Goal: Communication & Community: Connect with others

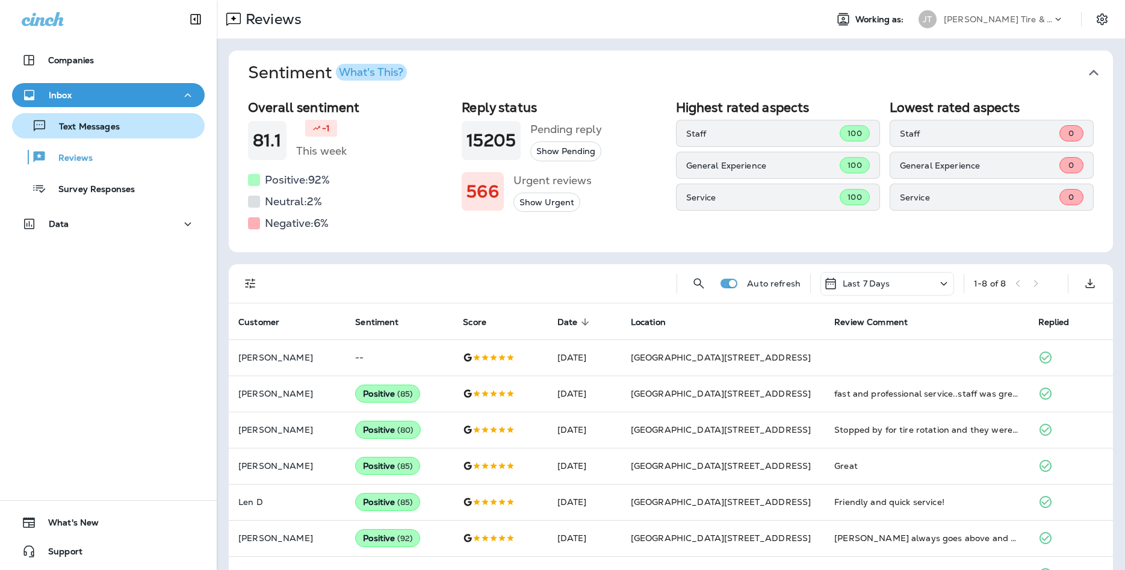
click at [84, 133] on div "Text Messages" at bounding box center [68, 126] width 103 height 18
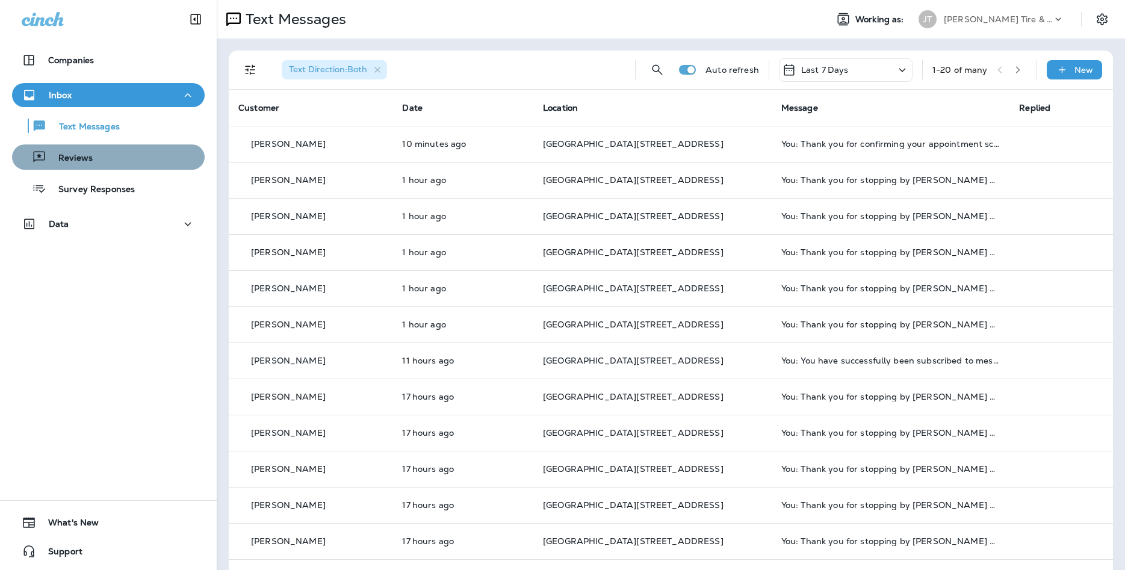
click at [73, 161] on p "Reviews" at bounding box center [69, 158] width 46 height 11
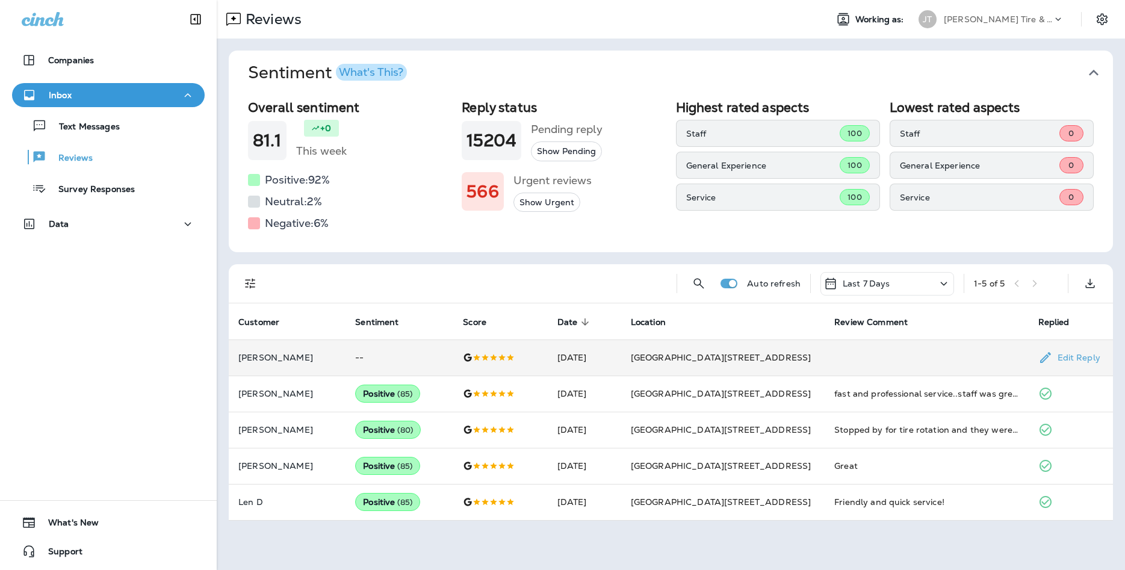
click at [891, 369] on td at bounding box center [925, 357] width 203 height 36
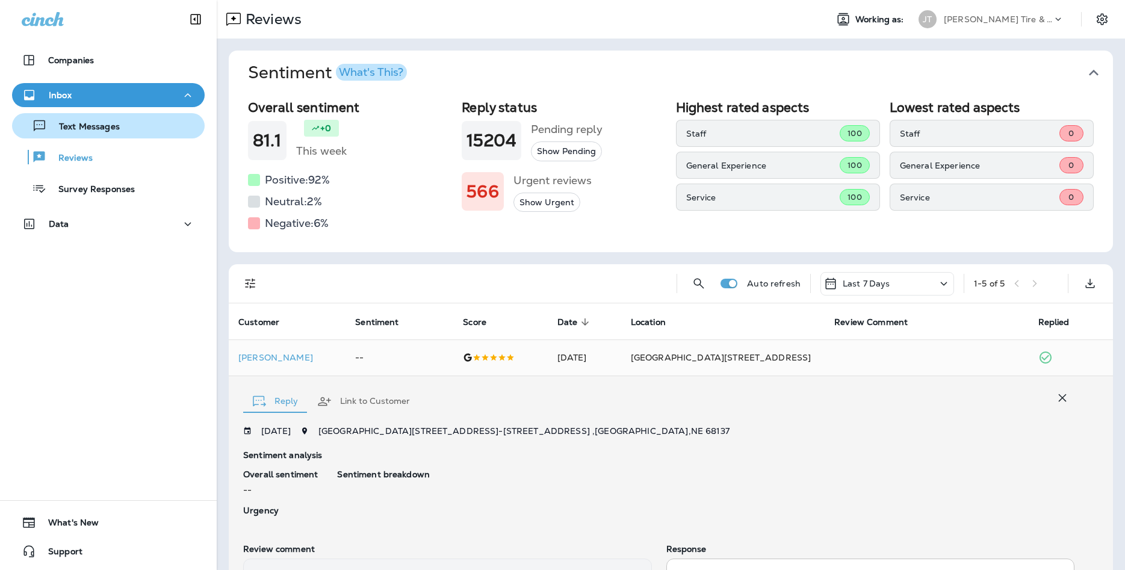
click at [46, 134] on div "Text Messages" at bounding box center [68, 126] width 103 height 18
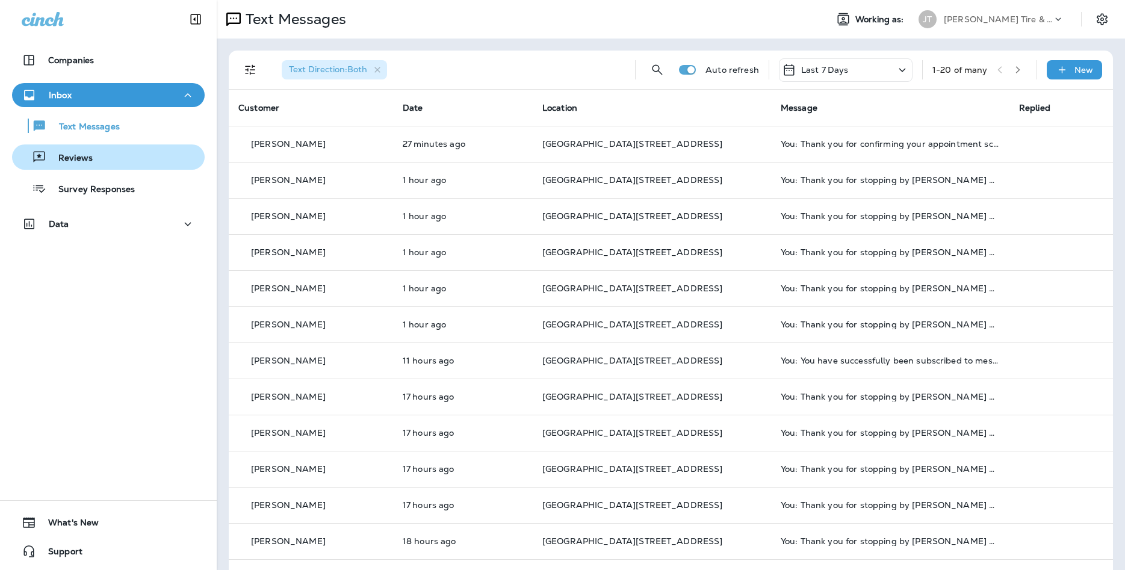
click at [64, 154] on p "Reviews" at bounding box center [69, 158] width 46 height 11
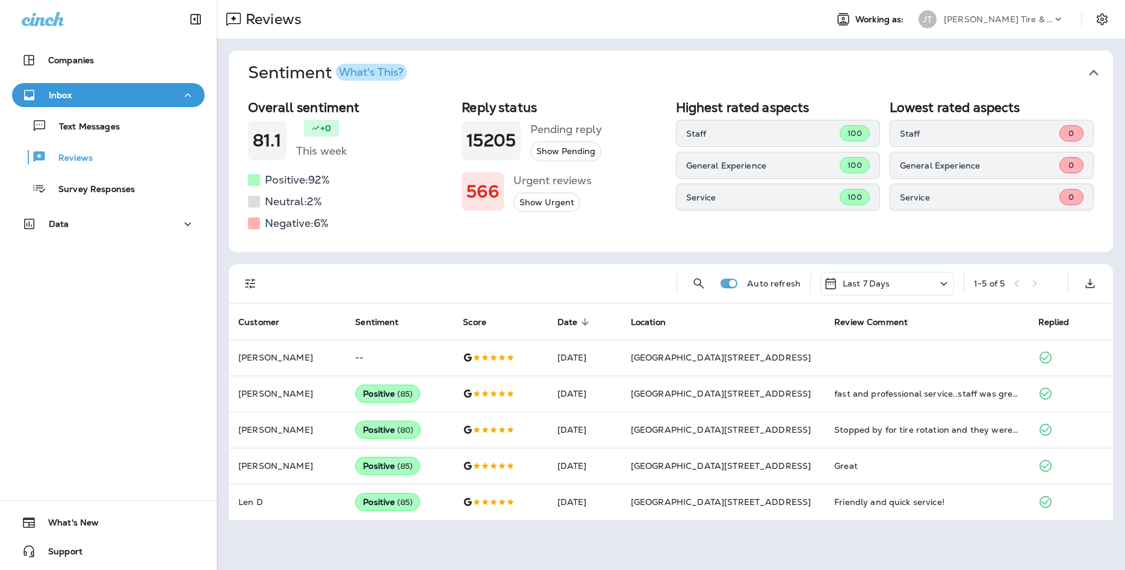
click at [94, 140] on div "Text Messages Reviews Survey Responses" at bounding box center [108, 154] width 193 height 94
click at [99, 132] on p "Text Messages" at bounding box center [83, 127] width 73 height 11
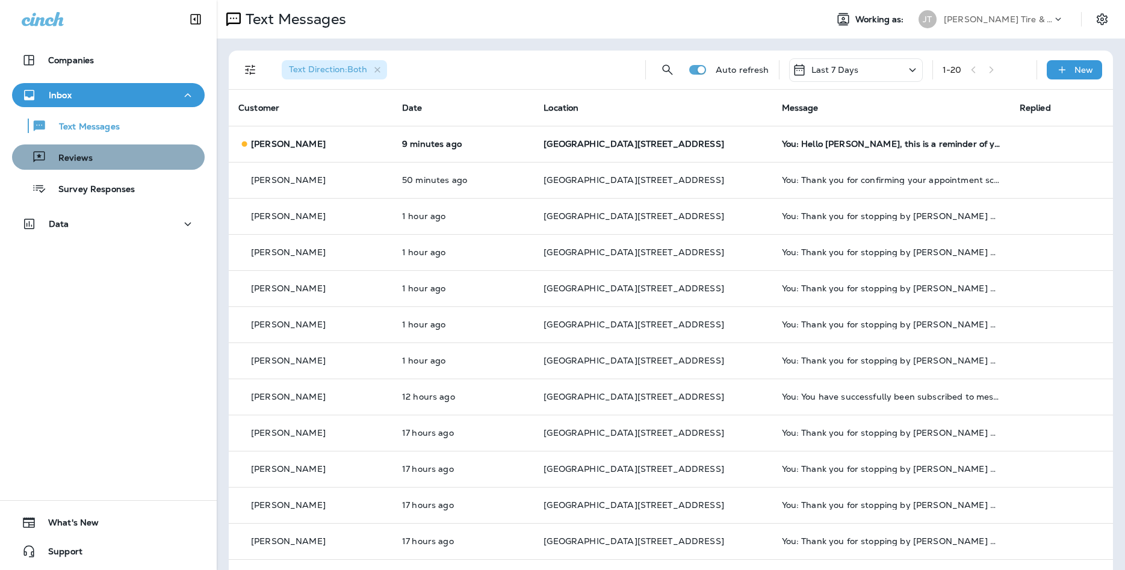
click at [92, 161] on p "Reviews" at bounding box center [69, 158] width 46 height 11
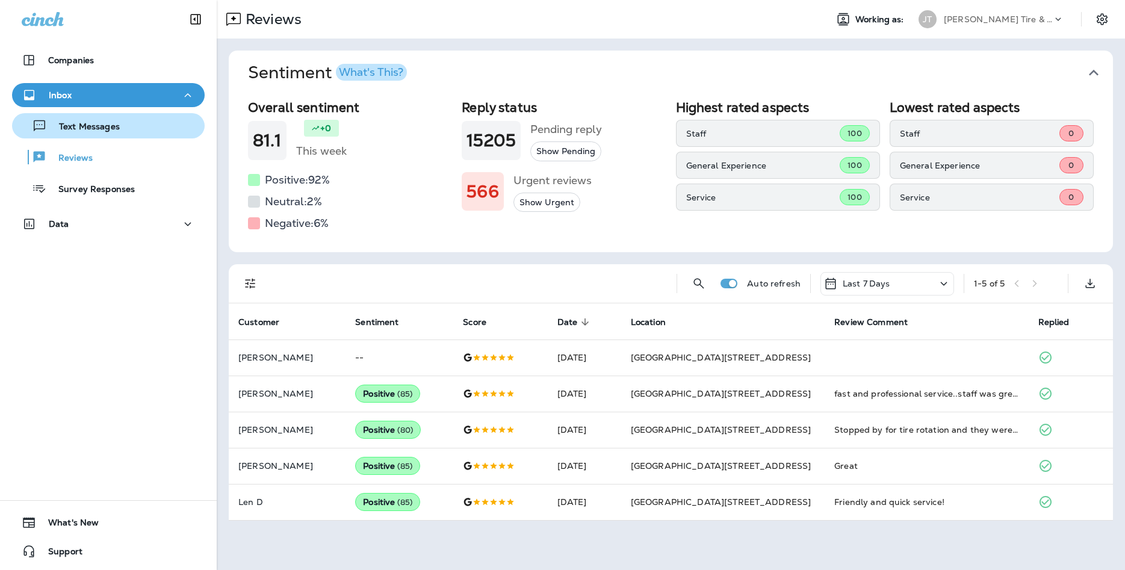
click at [138, 124] on div "Text Messages" at bounding box center [108, 126] width 183 height 18
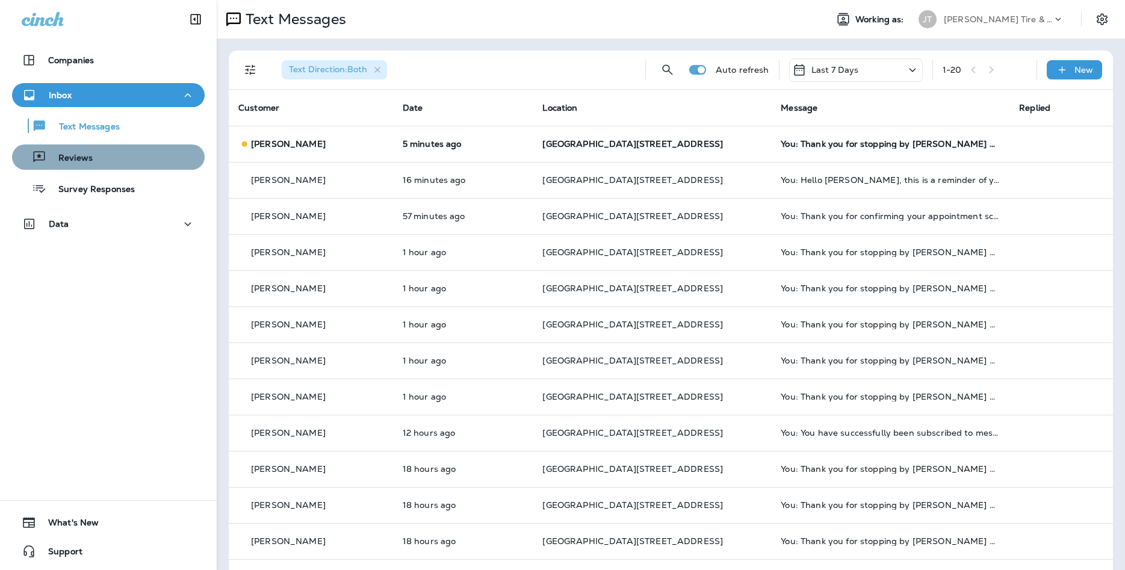
click at [171, 169] on button "Reviews" at bounding box center [108, 156] width 193 height 25
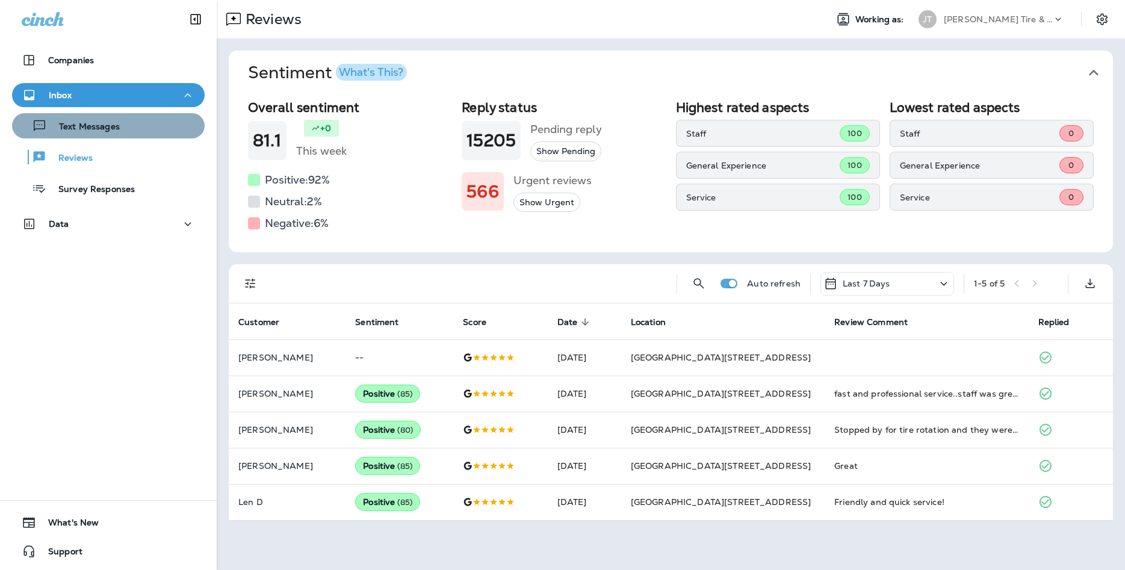
click at [92, 131] on p "Text Messages" at bounding box center [83, 127] width 73 height 11
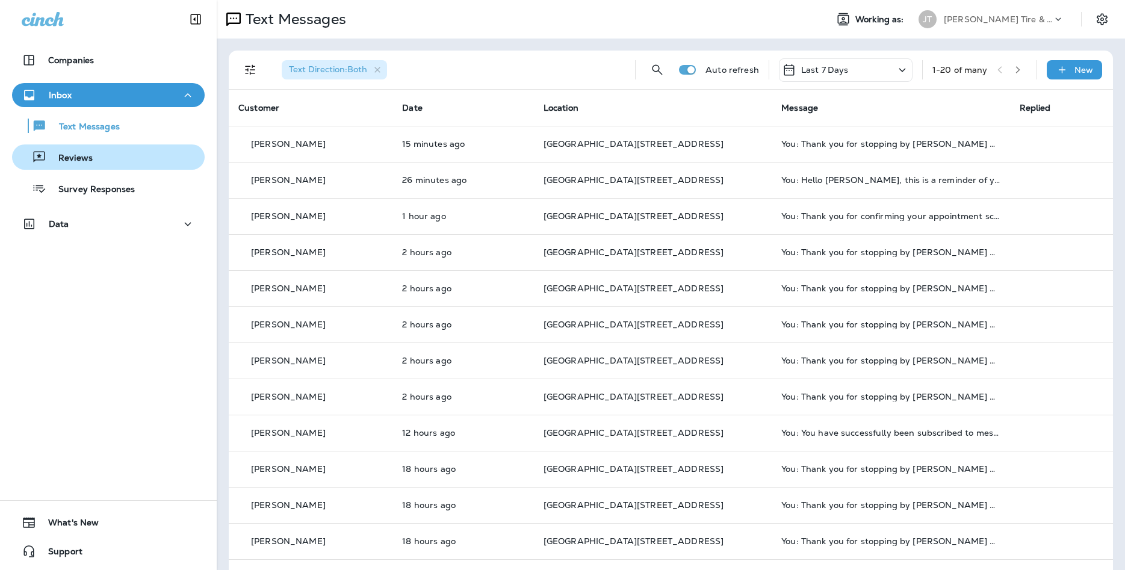
click at [104, 153] on div "Reviews" at bounding box center [108, 157] width 183 height 18
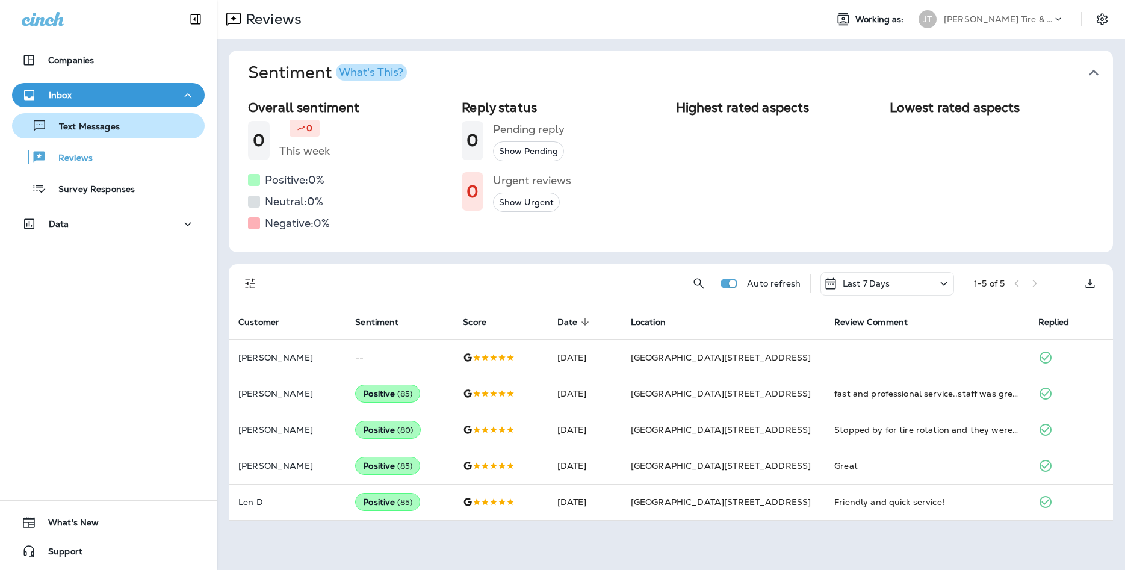
click at [128, 123] on div "Text Messages" at bounding box center [108, 126] width 183 height 18
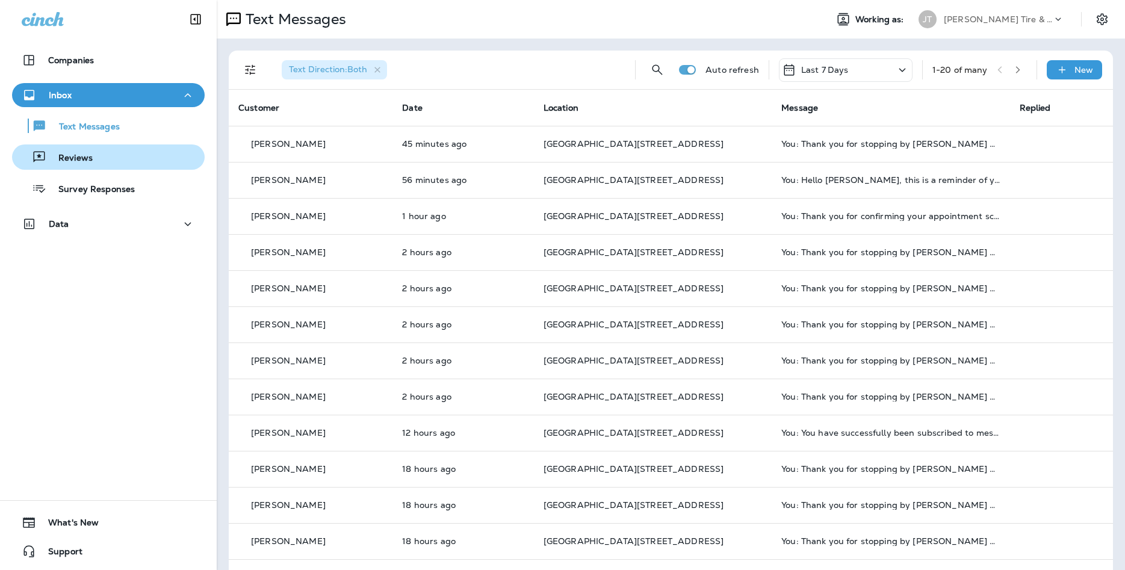
click at [92, 166] on button "Reviews" at bounding box center [108, 156] width 193 height 25
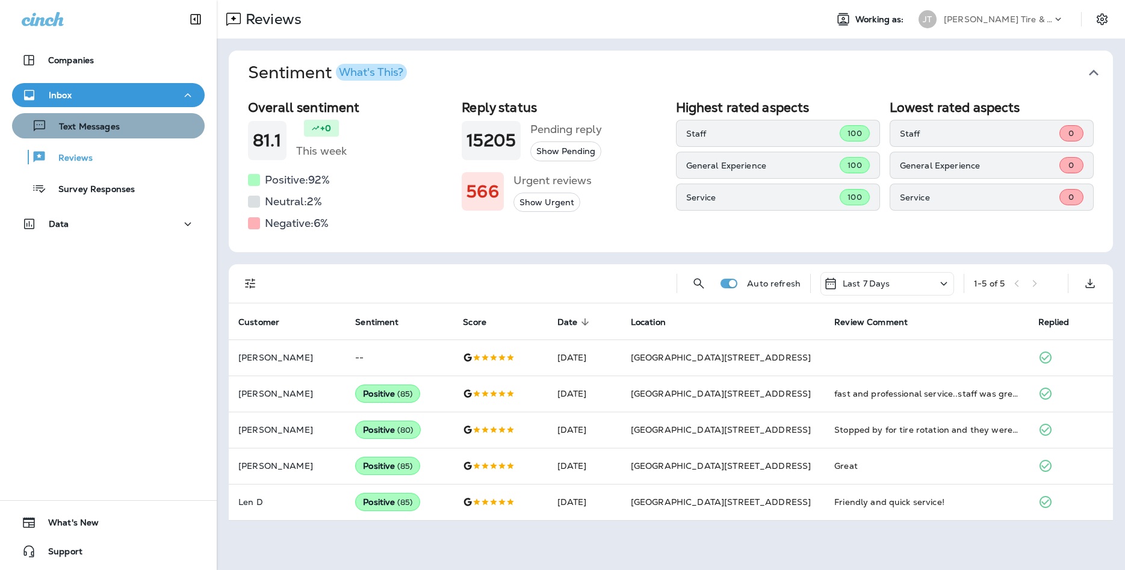
click at [91, 135] on button "Text Messages" at bounding box center [108, 125] width 193 height 25
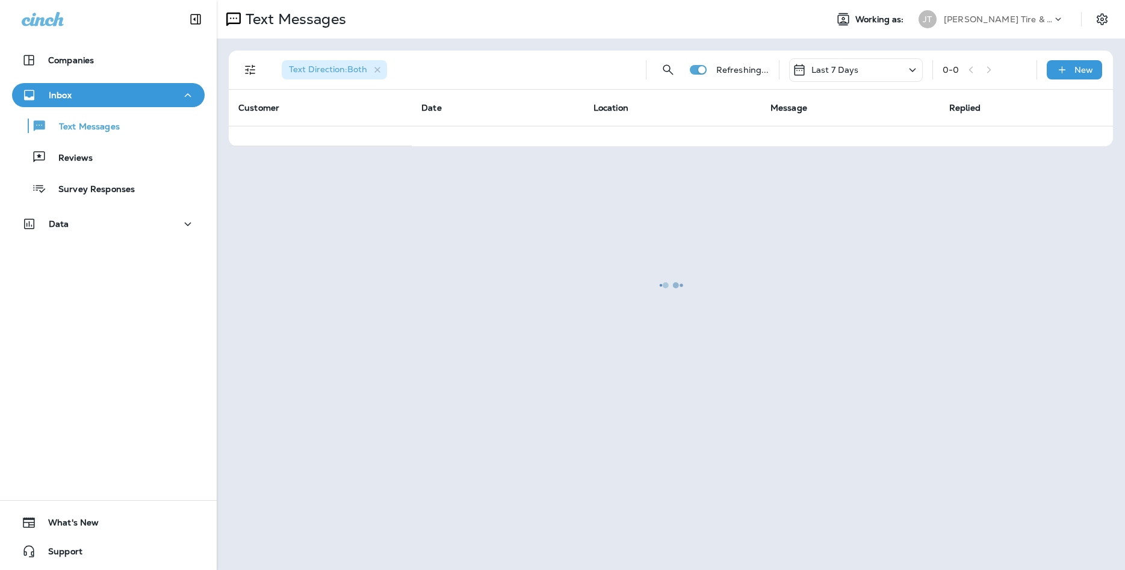
click at [694, 407] on div at bounding box center [671, 284] width 906 height 567
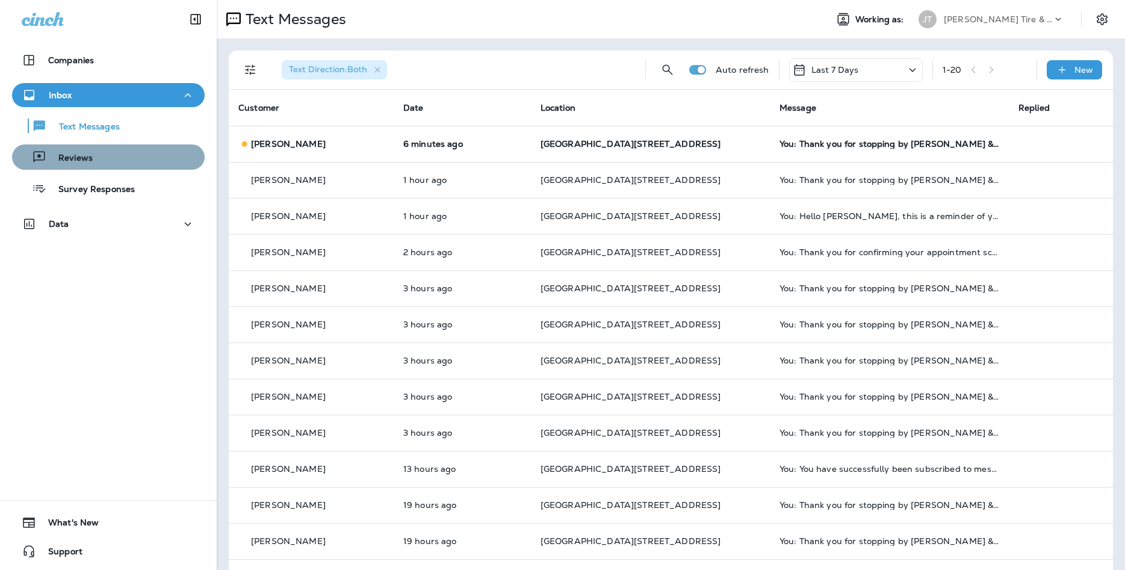
click at [185, 152] on div "Reviews" at bounding box center [108, 157] width 183 height 18
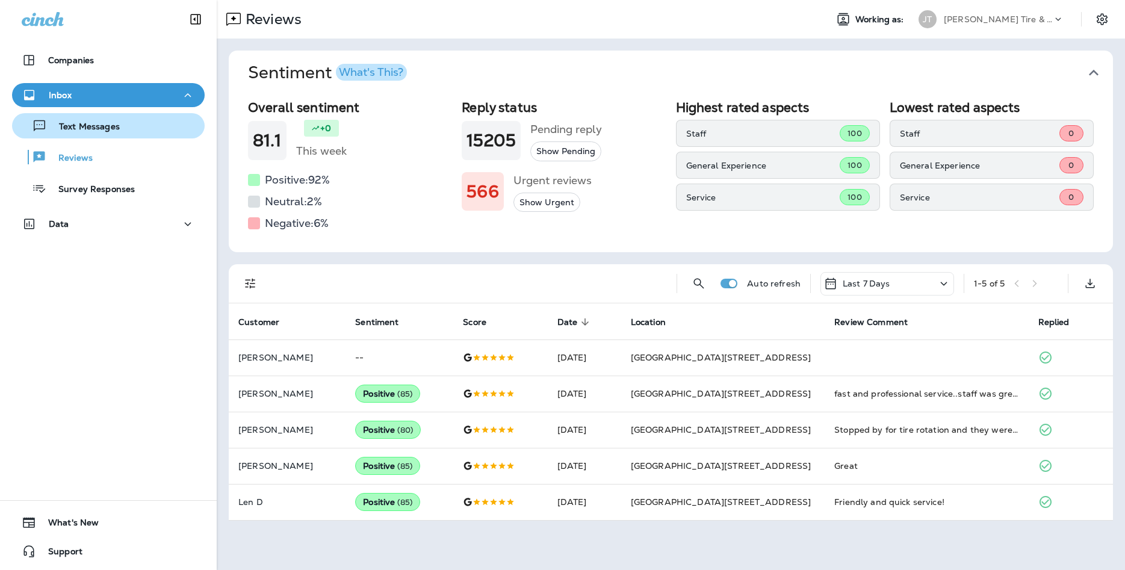
click at [138, 136] on button "Text Messages" at bounding box center [108, 125] width 193 height 25
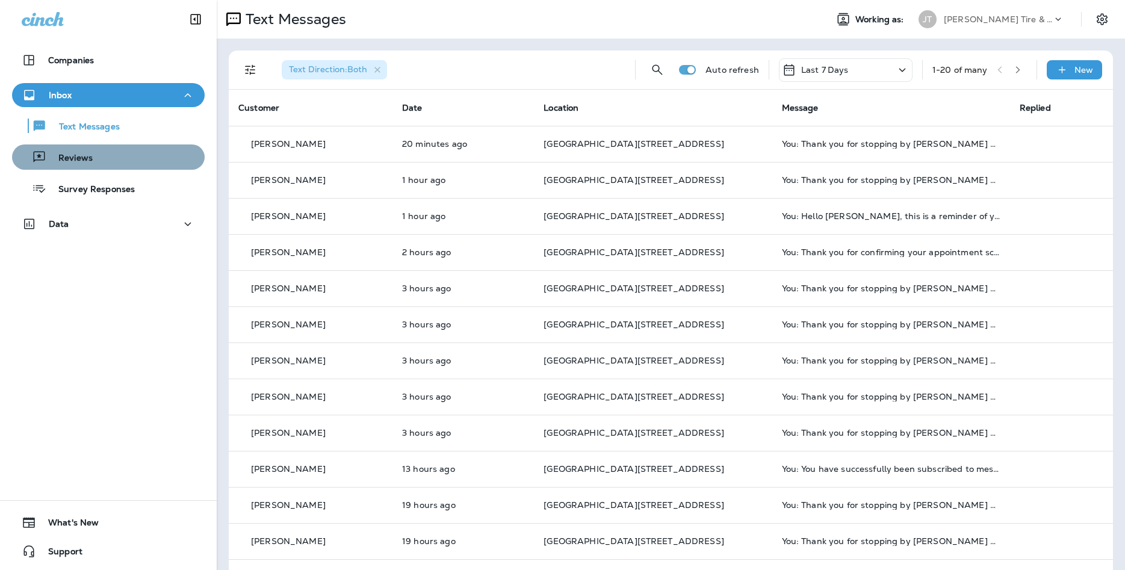
click at [145, 168] on button "Reviews" at bounding box center [108, 156] width 193 height 25
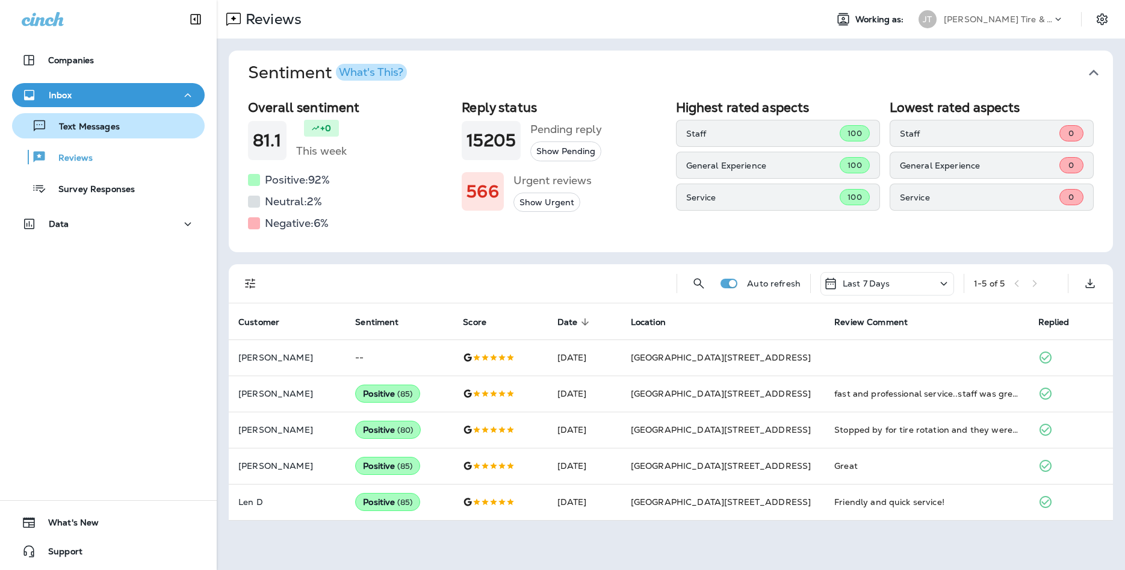
click at [49, 118] on div "Text Messages" at bounding box center [68, 126] width 103 height 18
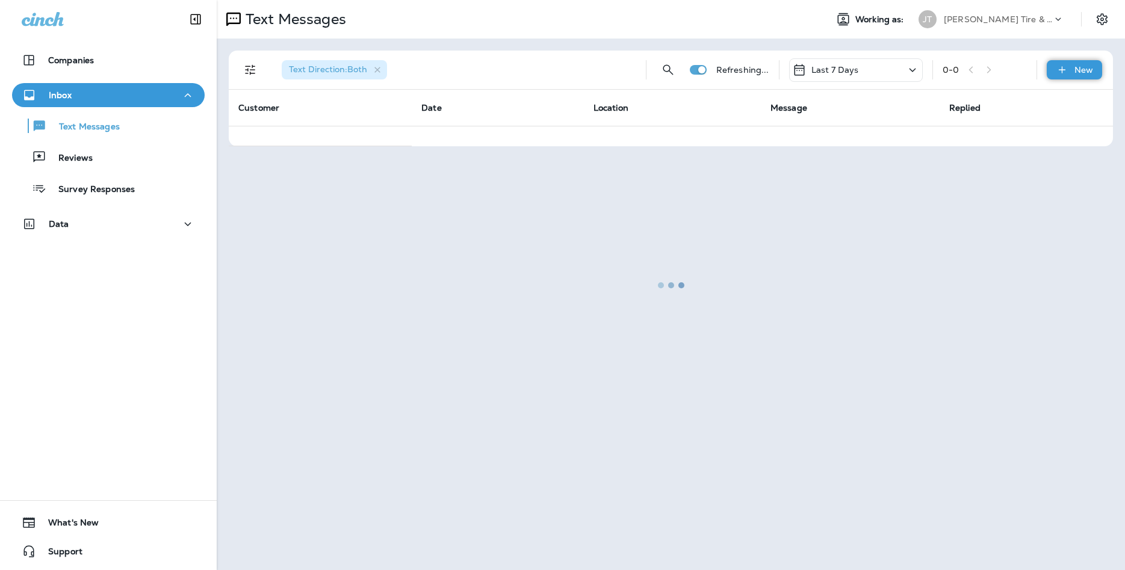
click at [1059, 72] on icon at bounding box center [1062, 70] width 13 height 12
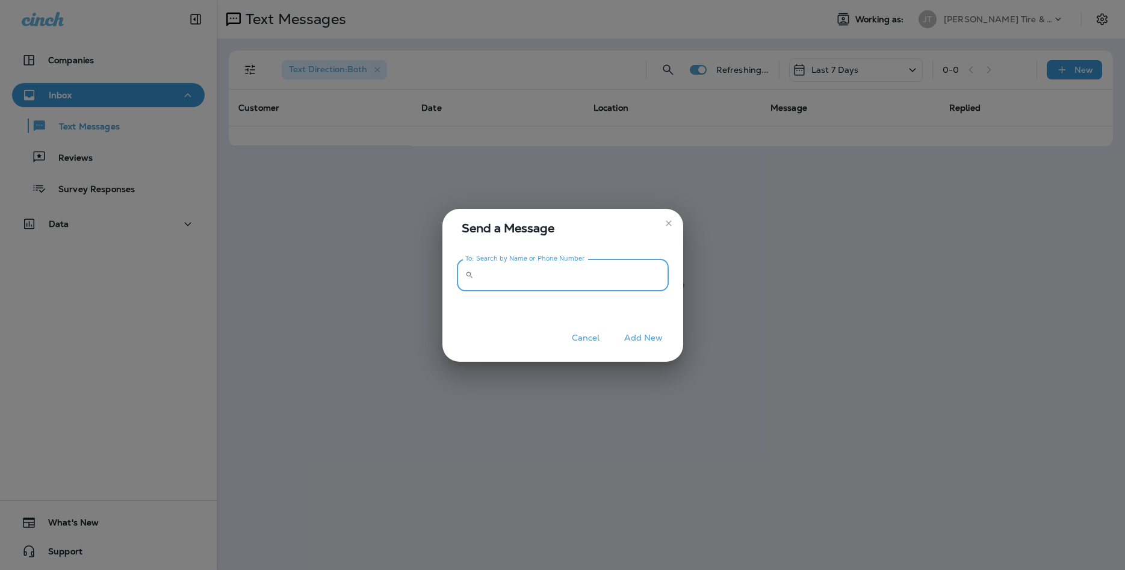
click at [605, 276] on input "To: Search by Name or Phone Number" at bounding box center [573, 275] width 190 height 32
type input "**********"
click at [626, 339] on button "Add New" at bounding box center [643, 338] width 51 height 19
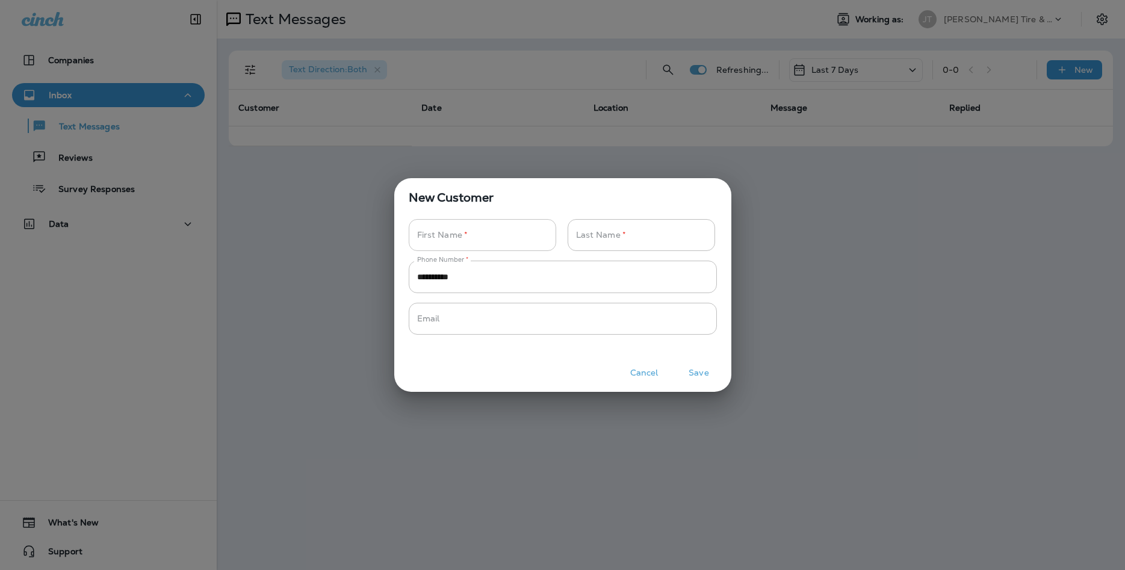
click at [509, 241] on input "Phone Number   *" at bounding box center [476, 235] width 134 height 32
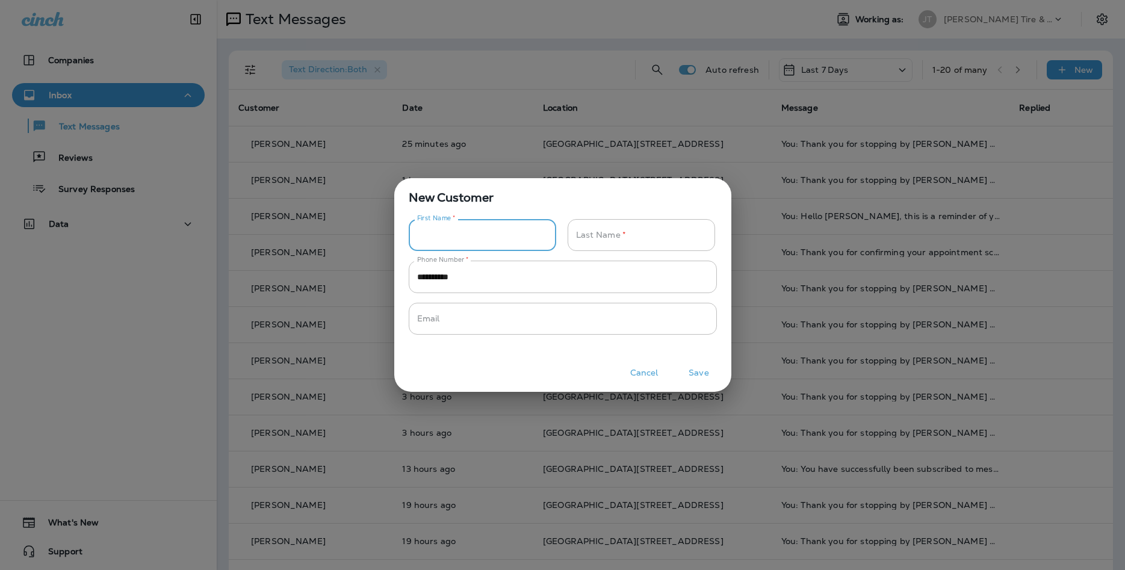
type input "*"
type input "****"
type input "********"
click at [710, 371] on button "Save" at bounding box center [698, 372] width 45 height 19
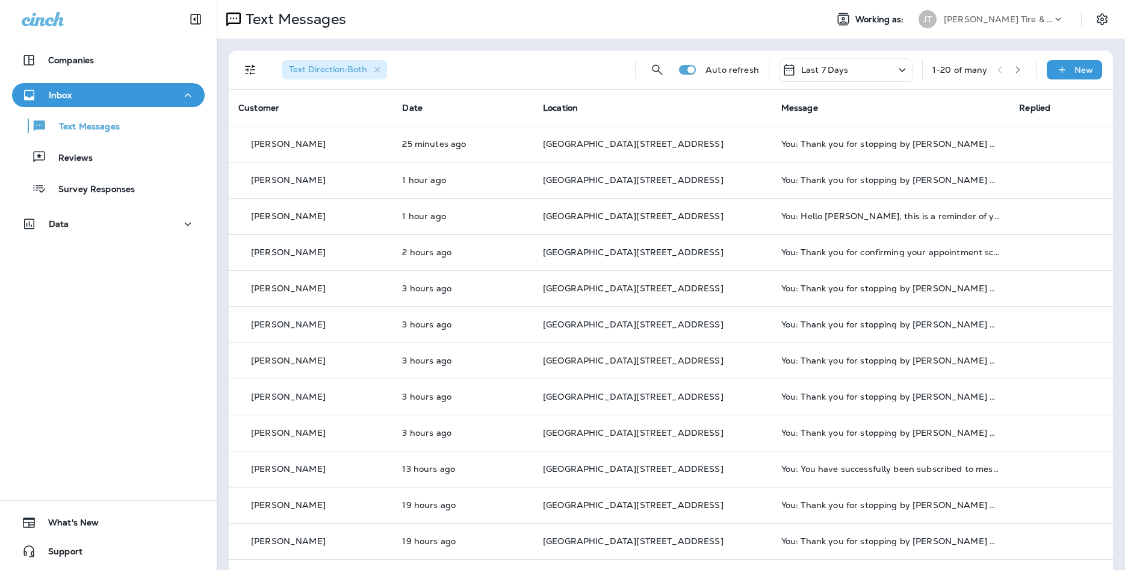
click at [709, 373] on div at bounding box center [622, 285] width 1125 height 570
click at [1087, 66] on p "New" at bounding box center [1083, 70] width 19 height 10
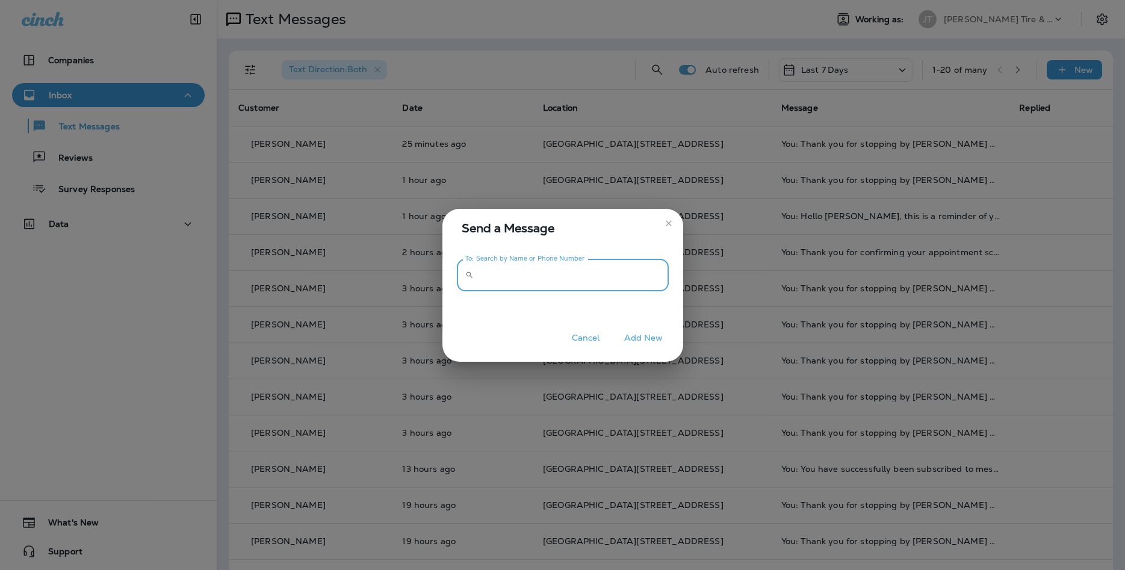
click at [626, 272] on input "To: Search by Name or Phone Number" at bounding box center [573, 275] width 190 height 32
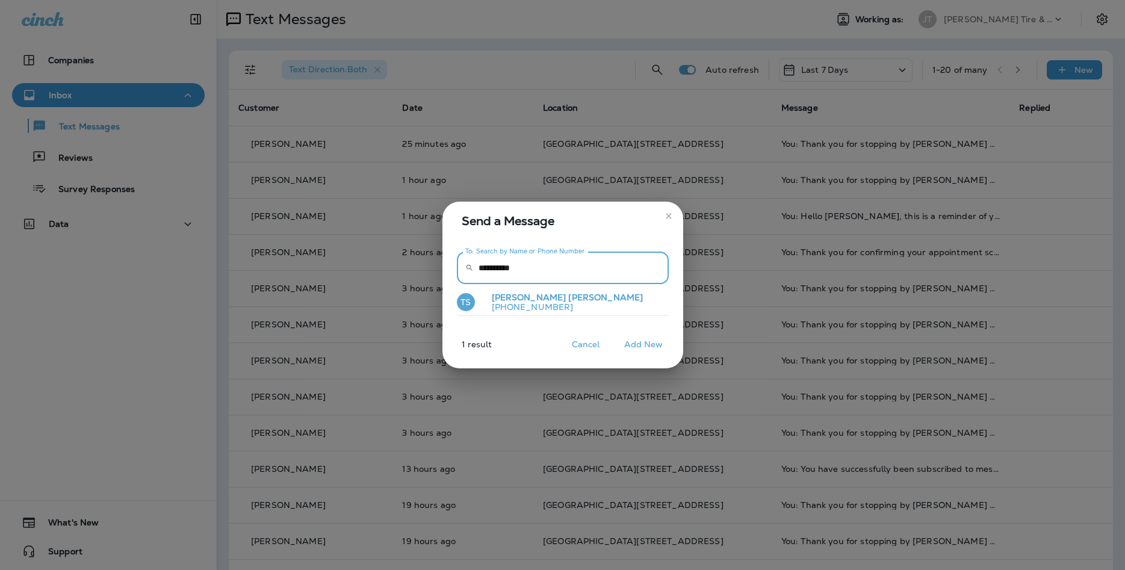
type input "**********"
click at [617, 305] on button "TS [PERSON_NAME] [PHONE_NUMBER]" at bounding box center [563, 303] width 212 height 28
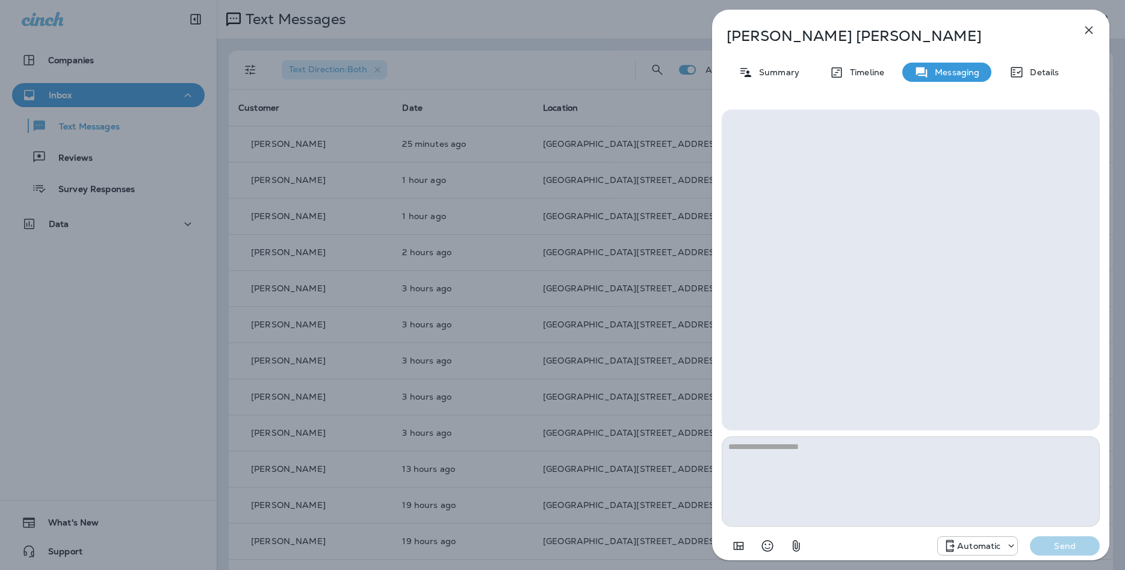
click at [975, 547] on p "Automatic" at bounding box center [978, 546] width 43 height 10
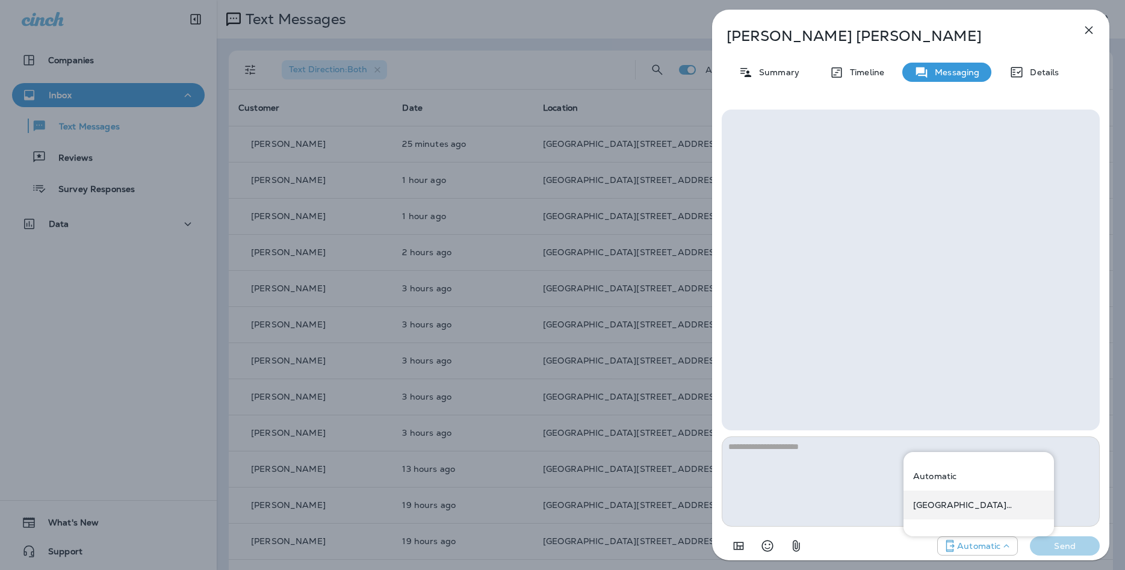
click at [971, 510] on div "[GEOGRAPHIC_DATA][STREET_ADDRESS] ([STREET_ADDRESS])" at bounding box center [978, 504] width 150 height 29
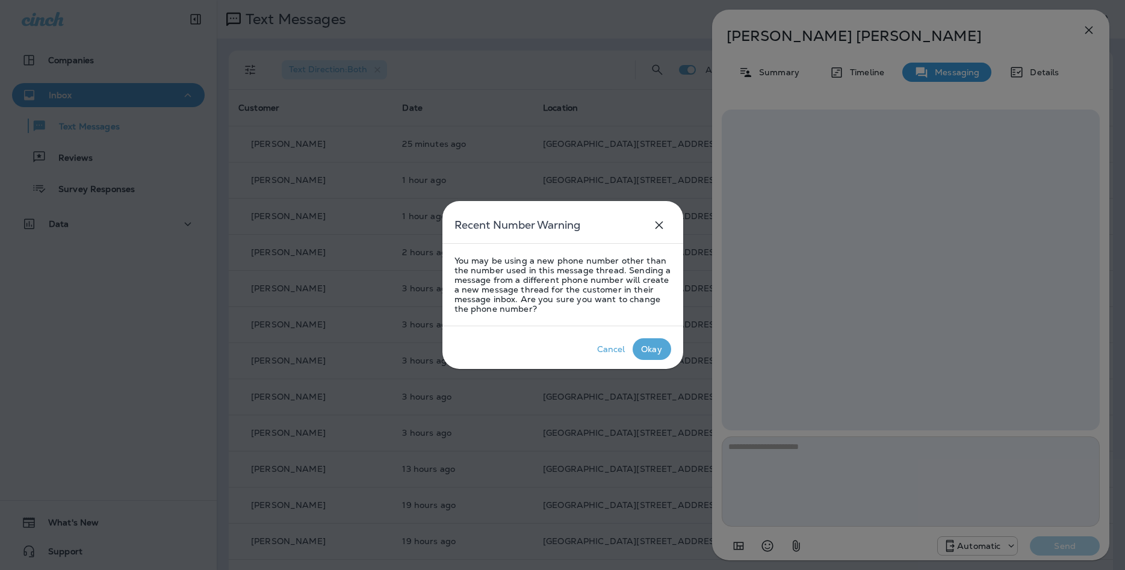
click at [645, 354] on div "Okay" at bounding box center [651, 349] width 21 height 10
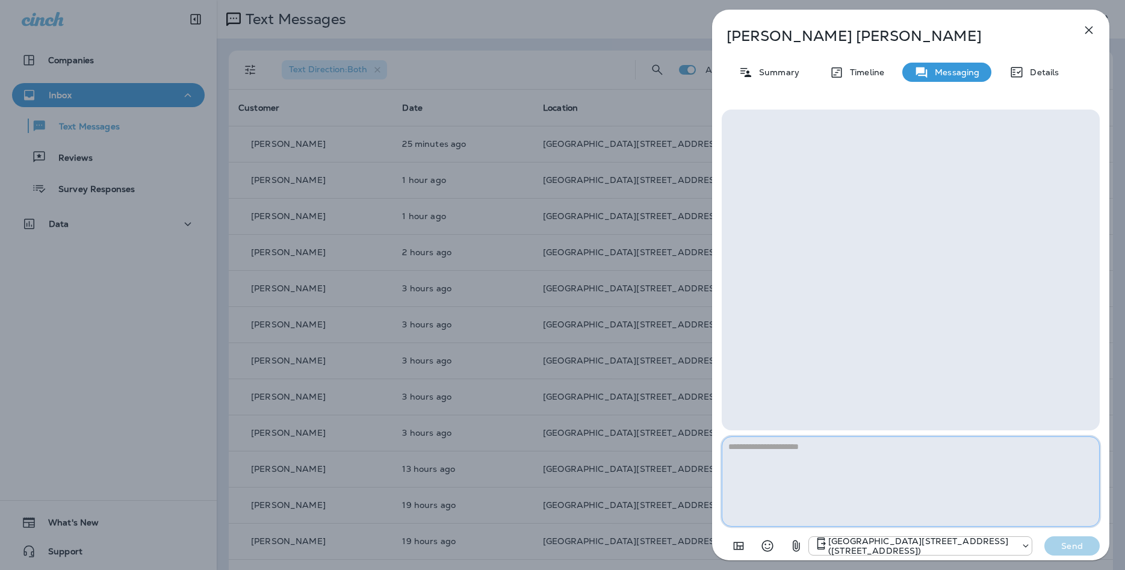
click at [886, 455] on textarea at bounding box center [911, 481] width 378 height 90
type textarea "*"
click at [797, 455] on textarea "**********" at bounding box center [911, 481] width 378 height 90
click at [952, 472] on textarea "**********" at bounding box center [911, 481] width 378 height 90
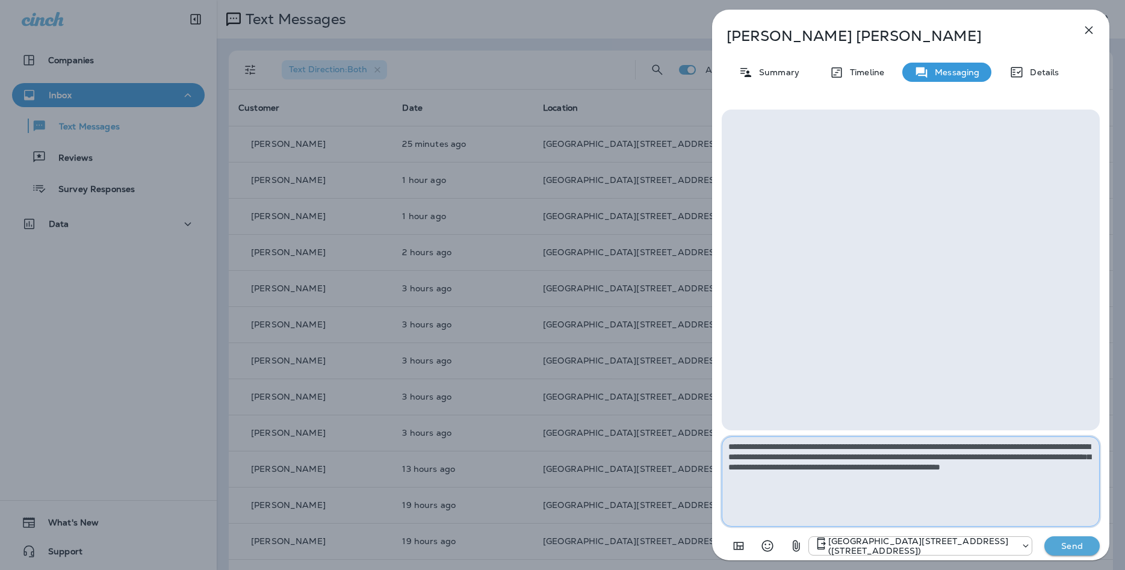
type textarea "**********"
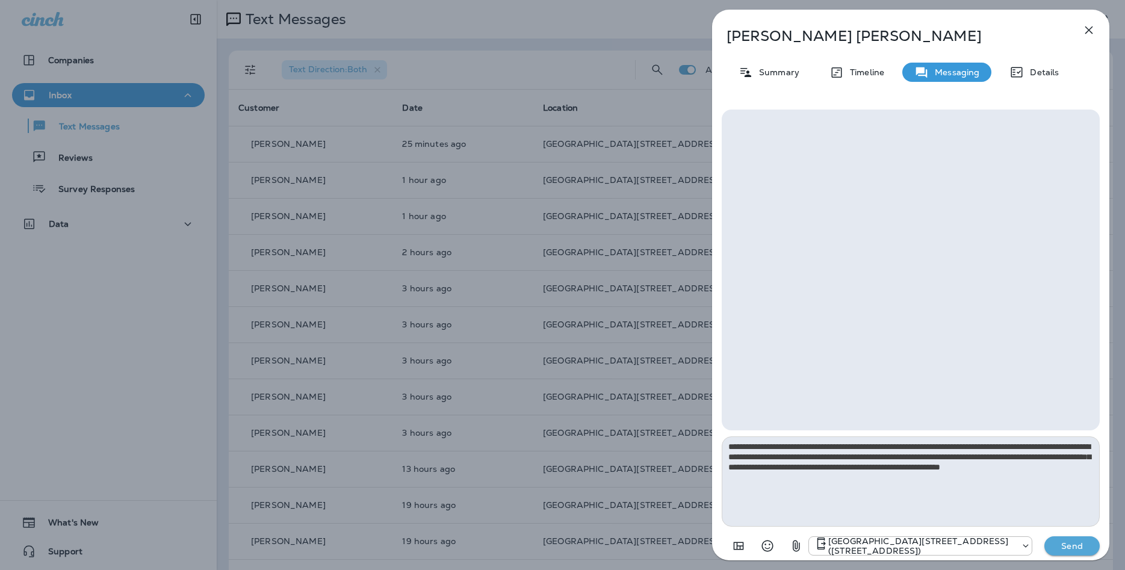
click at [1051, 545] on p "Send" at bounding box center [1072, 545] width 51 height 11
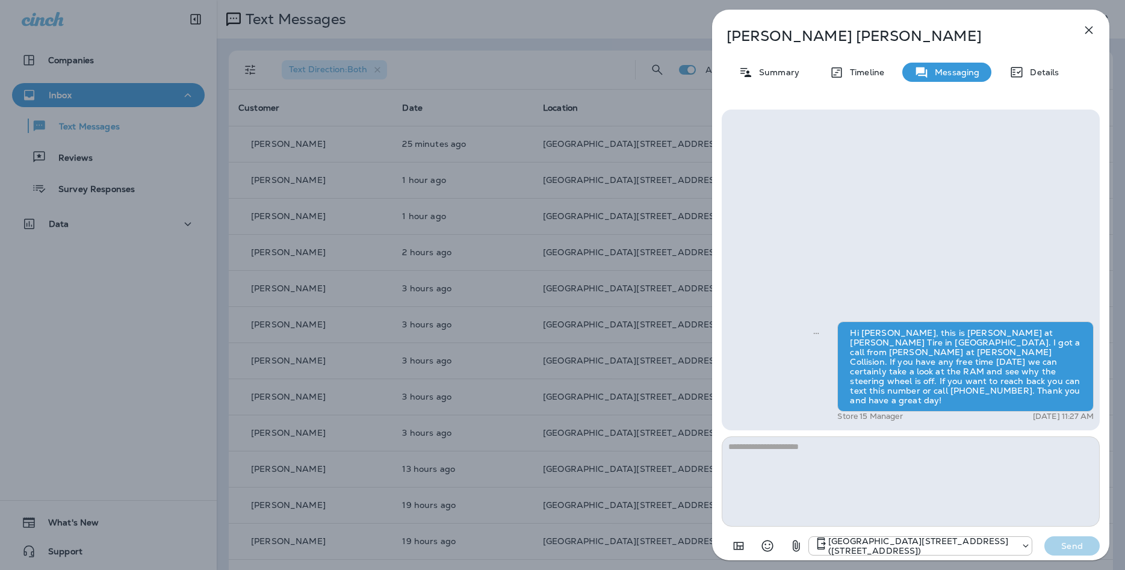
click at [1086, 25] on icon "button" at bounding box center [1088, 30] width 14 height 14
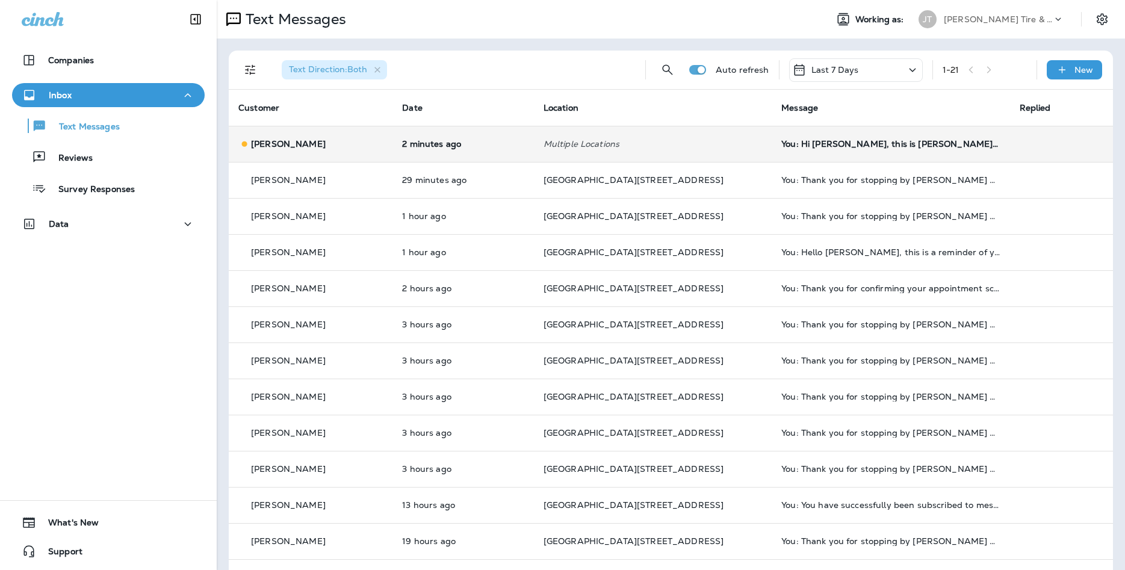
click at [840, 148] on div "You: Hi [PERSON_NAME], this is [PERSON_NAME] at [PERSON_NAME] Tire in [PERSON_N…" at bounding box center [890, 144] width 218 height 10
